Goal: Task Accomplishment & Management: Use online tool/utility

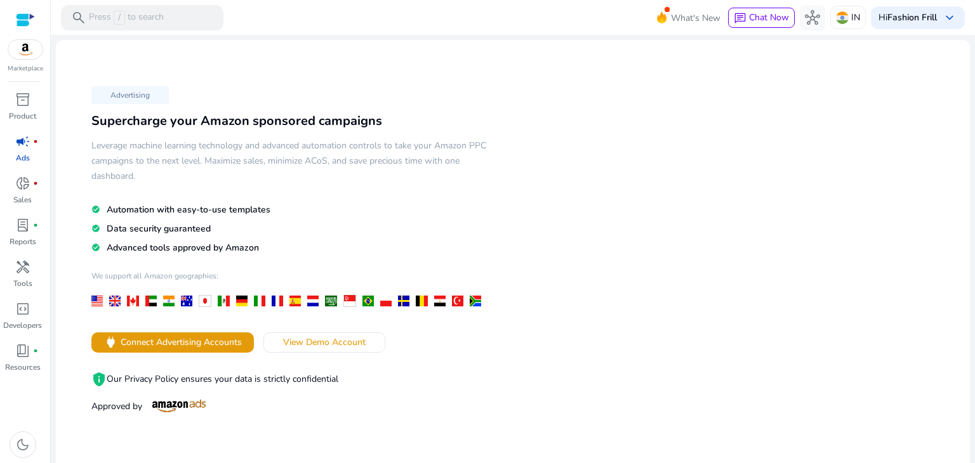
scroll to position [53, 0]
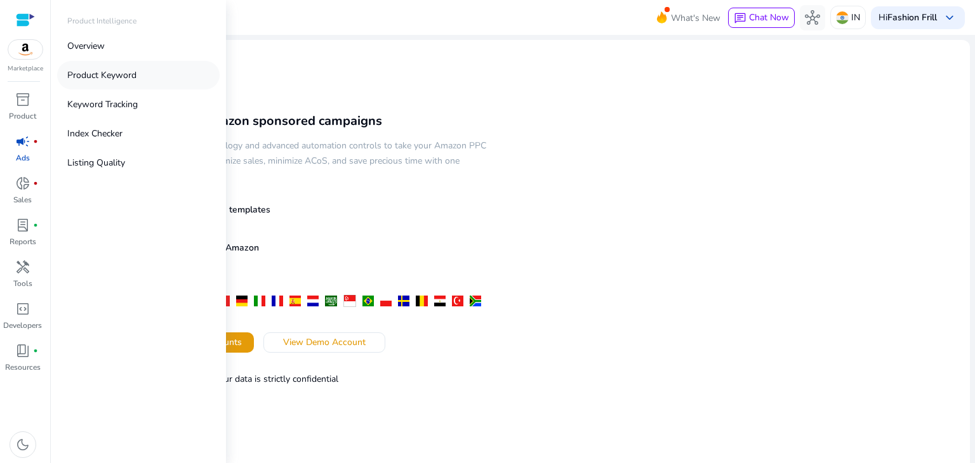
click at [107, 77] on p "Product Keyword" at bounding box center [101, 75] width 69 height 13
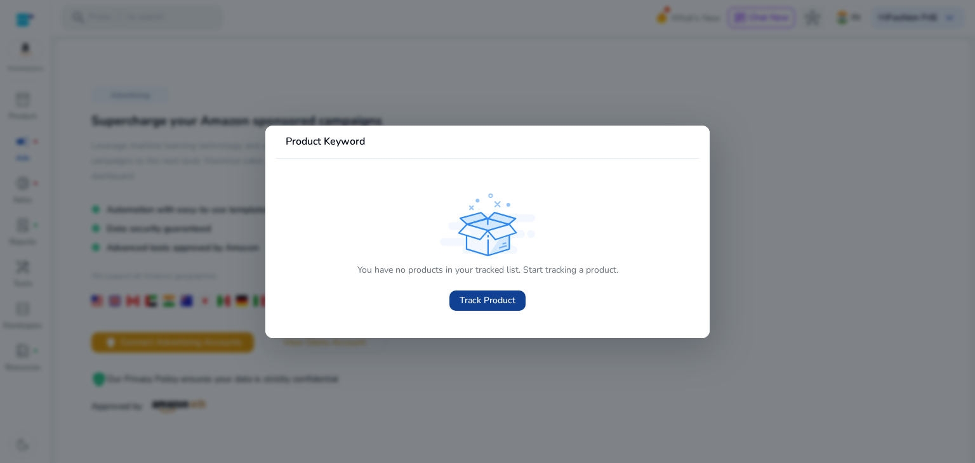
click at [477, 300] on span "Track Product" at bounding box center [487, 300] width 56 height 13
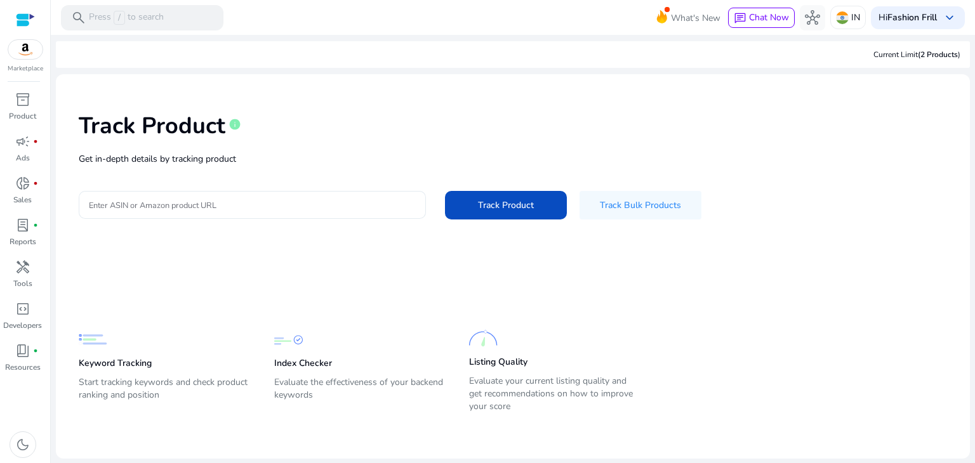
click at [235, 204] on input "Enter ASIN or Amazon product URL" at bounding box center [252, 205] width 327 height 14
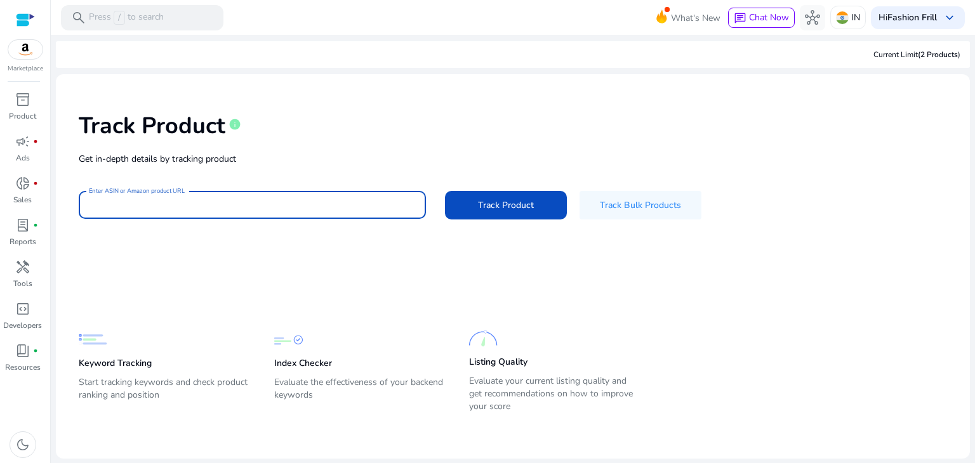
paste input "**********"
type input "**********"
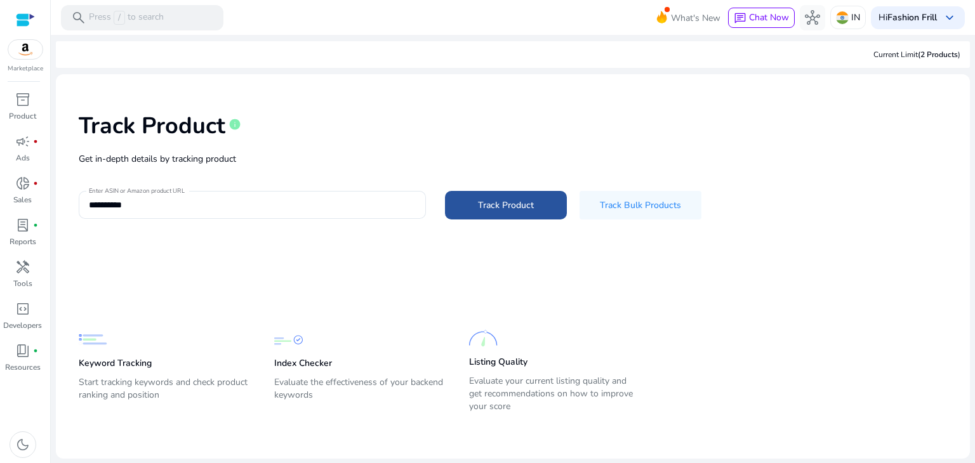
click at [484, 204] on span "Track Product" at bounding box center [506, 205] width 56 height 13
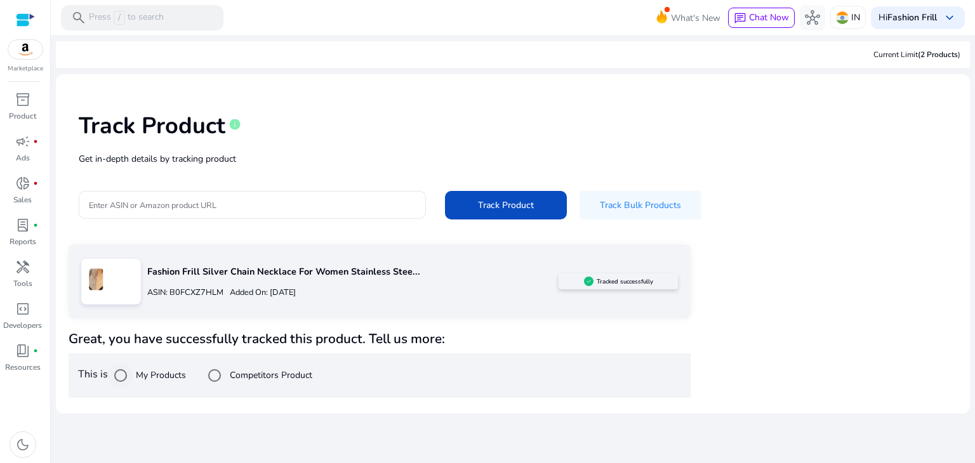
click at [149, 379] on label "My Products" at bounding box center [159, 375] width 53 height 13
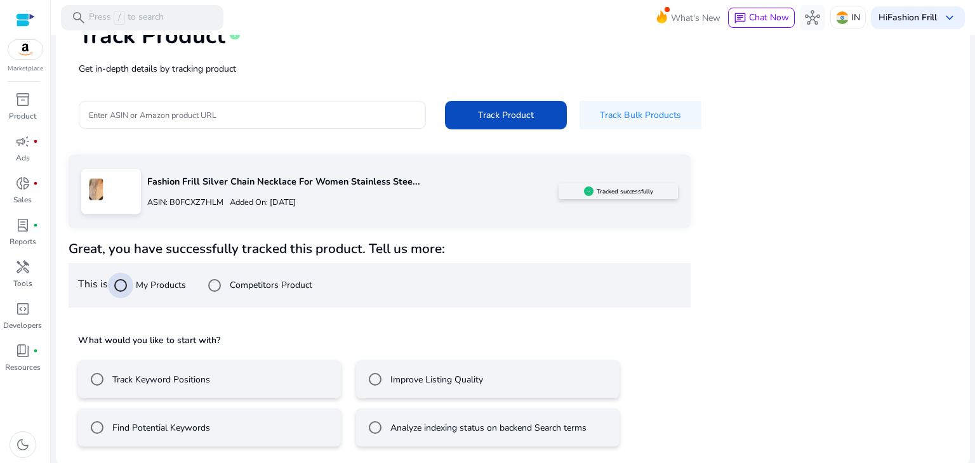
scroll to position [91, 0]
click at [170, 383] on label "Track Keyword Positions" at bounding box center [160, 378] width 100 height 13
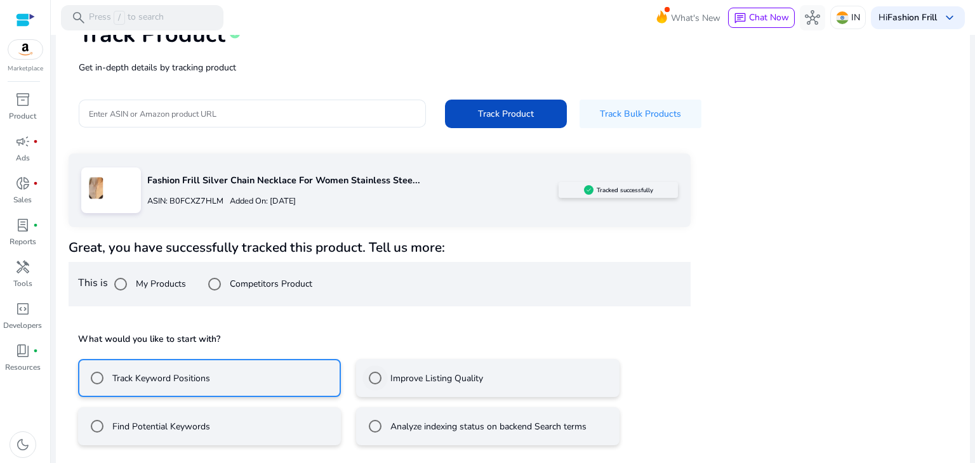
click at [399, 377] on label "Improve Listing Quality" at bounding box center [435, 378] width 95 height 13
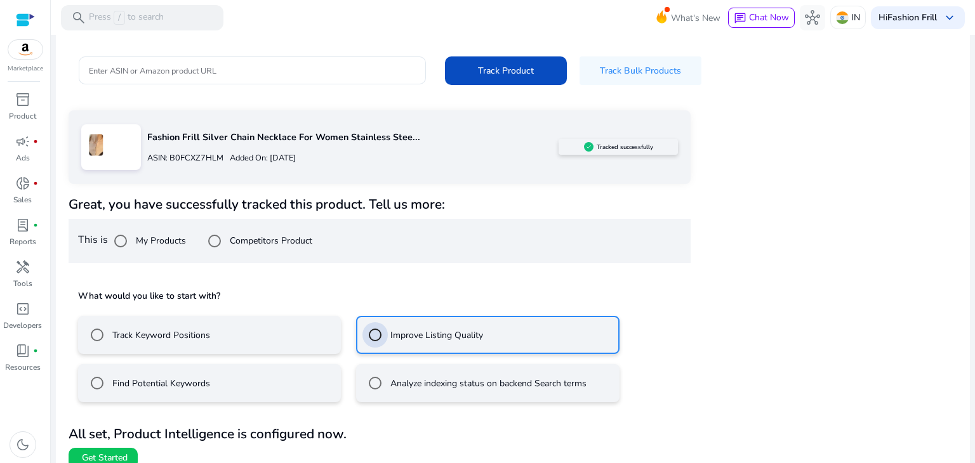
scroll to position [148, 0]
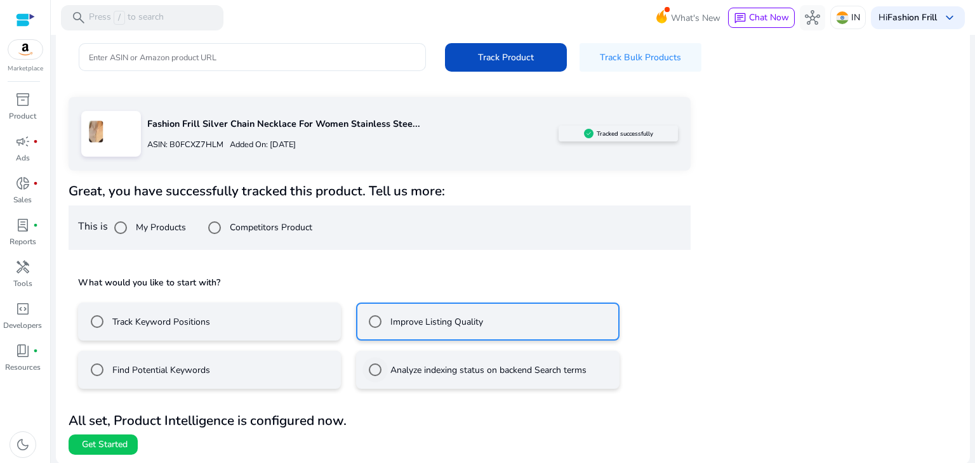
click at [392, 371] on label "Analyze indexing status on backend Search terms" at bounding box center [487, 370] width 199 height 13
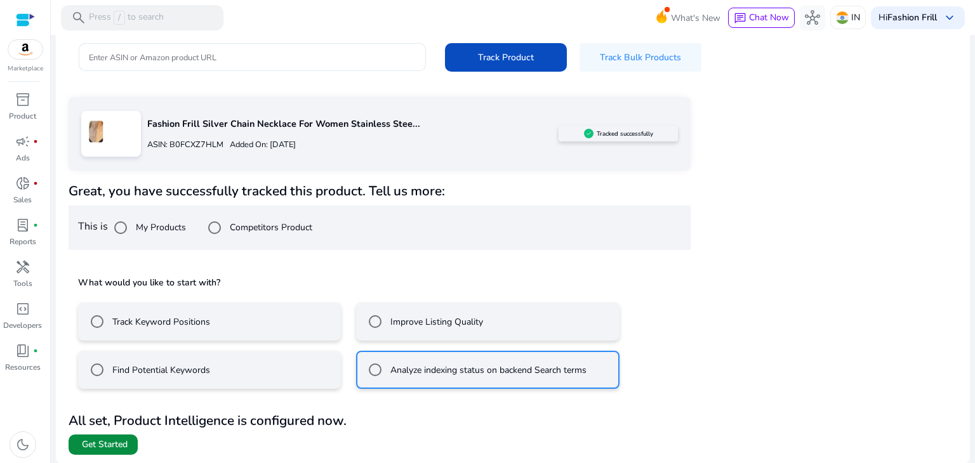
click at [110, 444] on span "Get Started" at bounding box center [105, 445] width 46 height 13
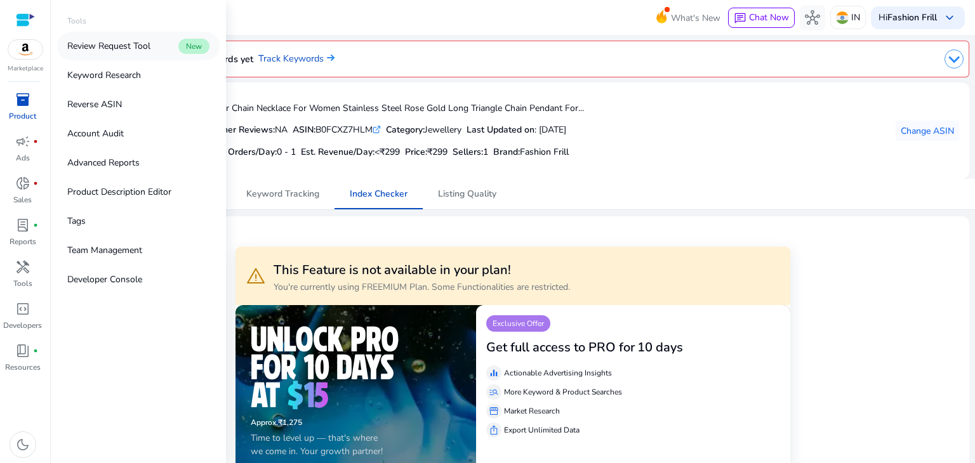
click at [109, 51] on p "Review Request Tool" at bounding box center [108, 45] width 83 height 13
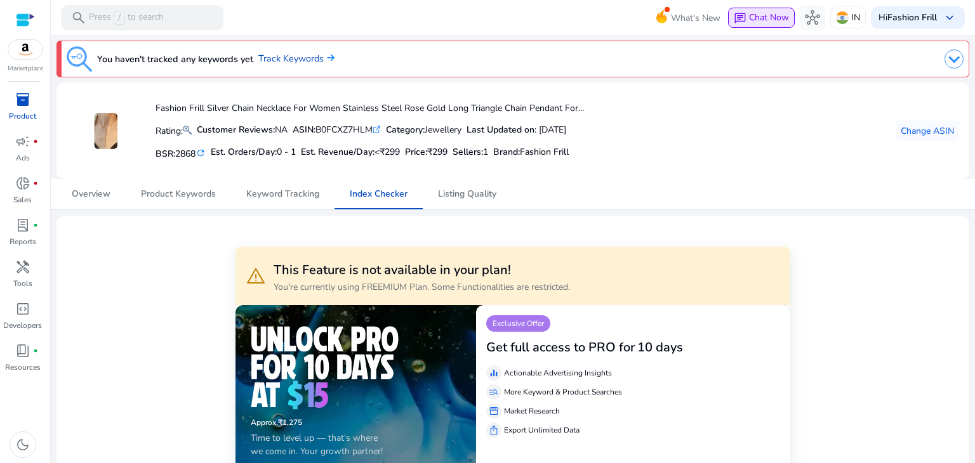
click at [767, 13] on span "Chat Now" at bounding box center [769, 17] width 40 height 12
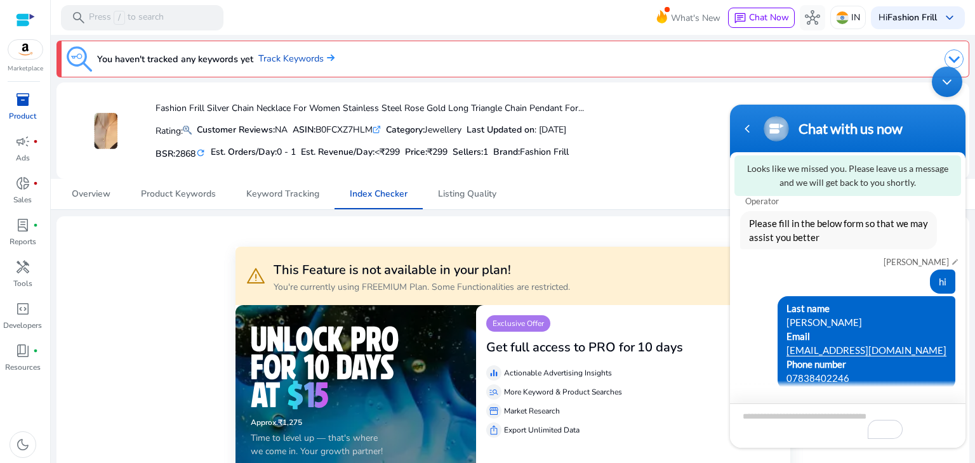
scroll to position [30, 0]
